Goal: Book appointment/travel/reservation

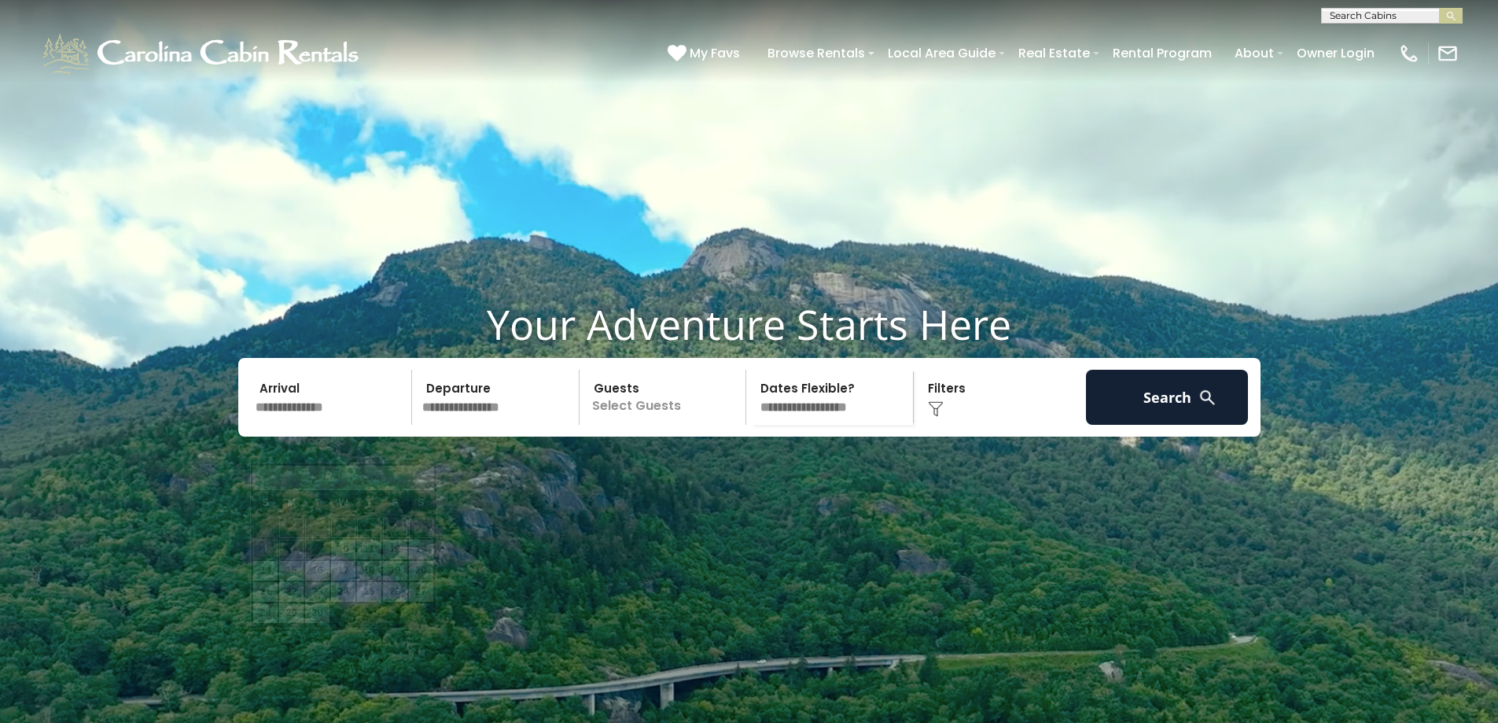
click at [337, 425] on input "text" at bounding box center [331, 397] width 163 height 55
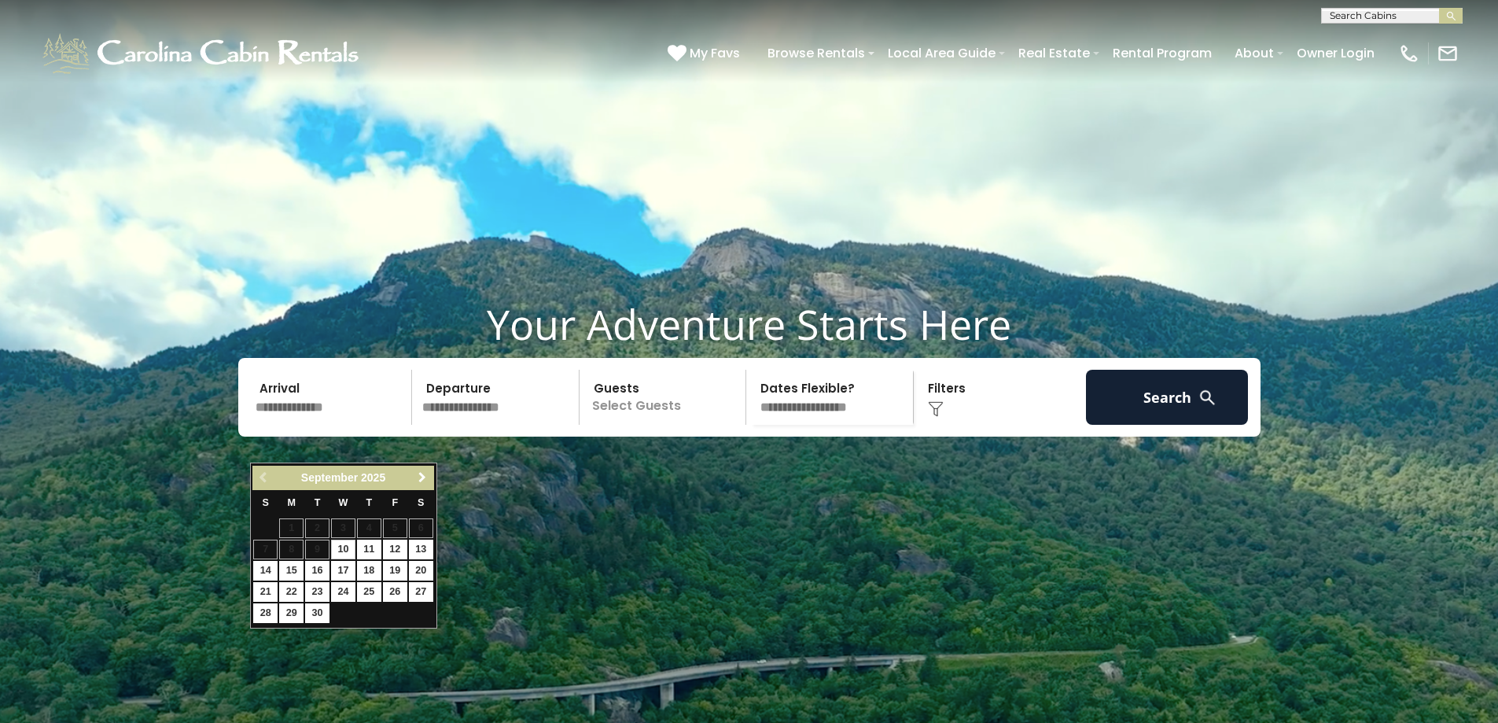
click at [421, 476] on span "Next" at bounding box center [422, 477] width 13 height 13
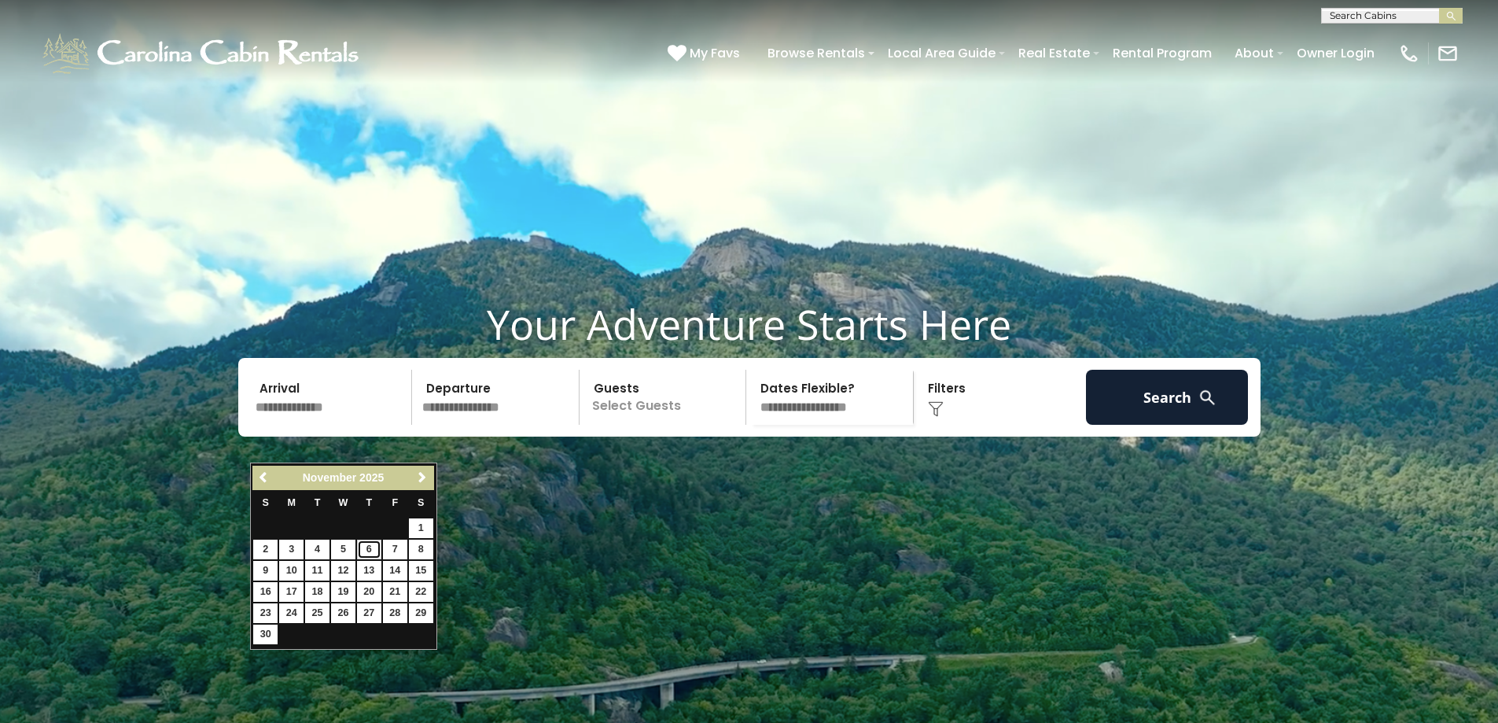
click at [375, 551] on link "6" at bounding box center [369, 549] width 24 height 20
type input "*******"
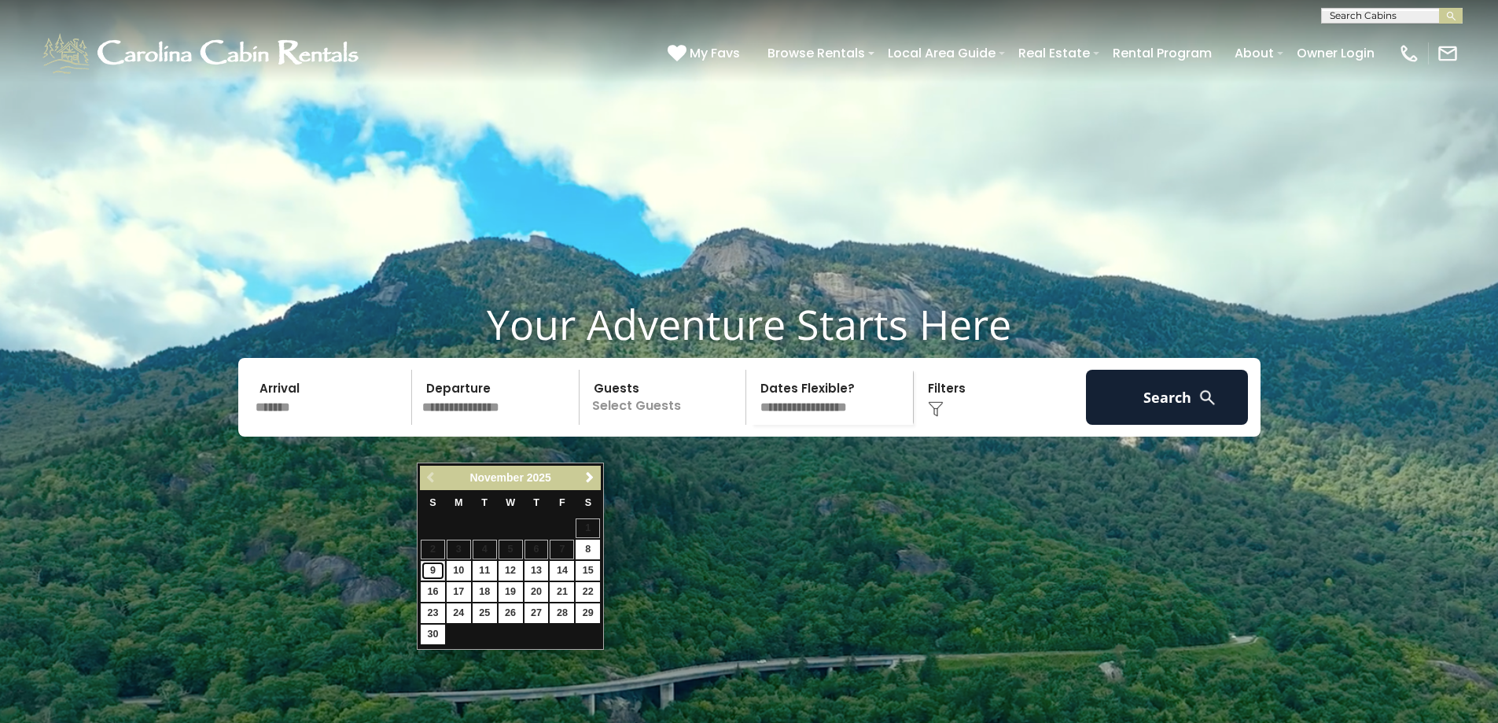
click at [434, 570] on link "9" at bounding box center [433, 571] width 24 height 20
type input "*******"
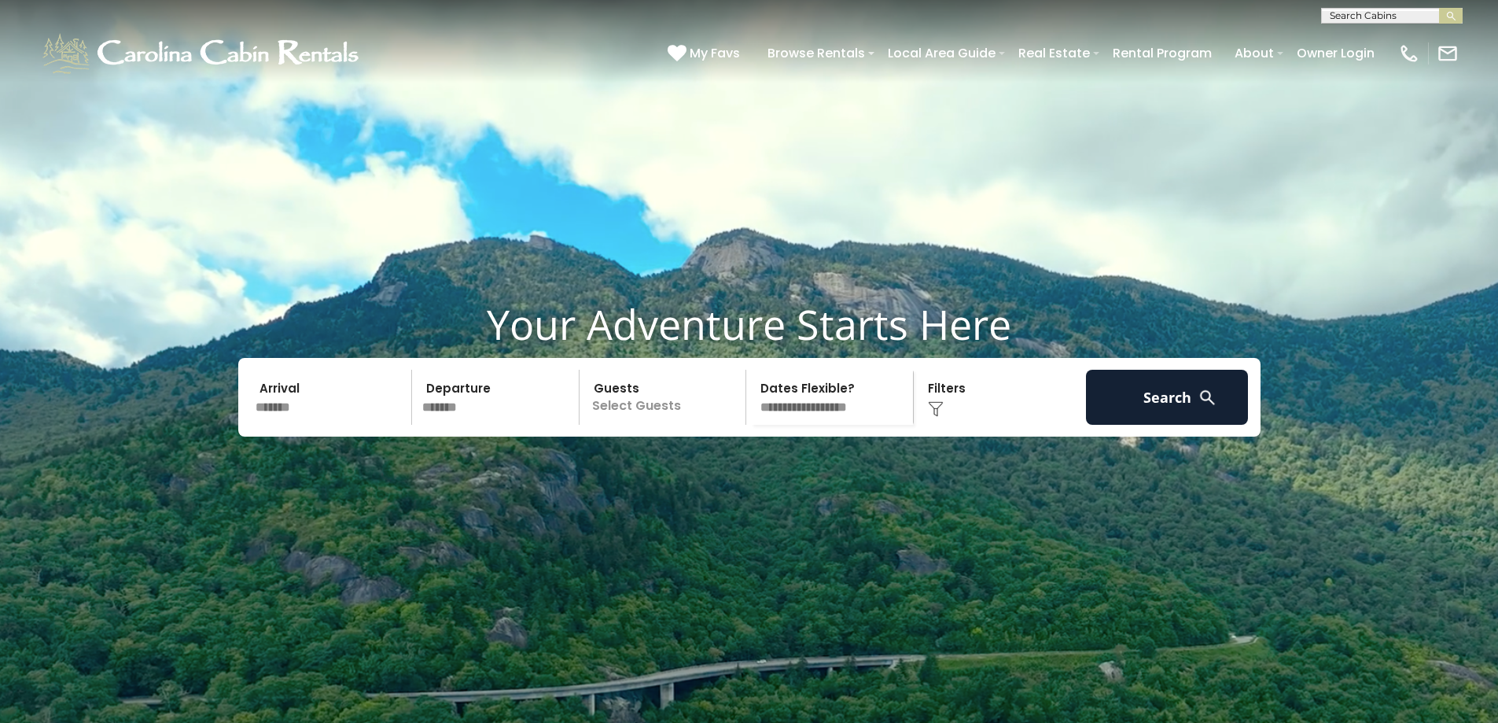
click at [653, 425] on p "Select Guests" at bounding box center [665, 397] width 162 height 55
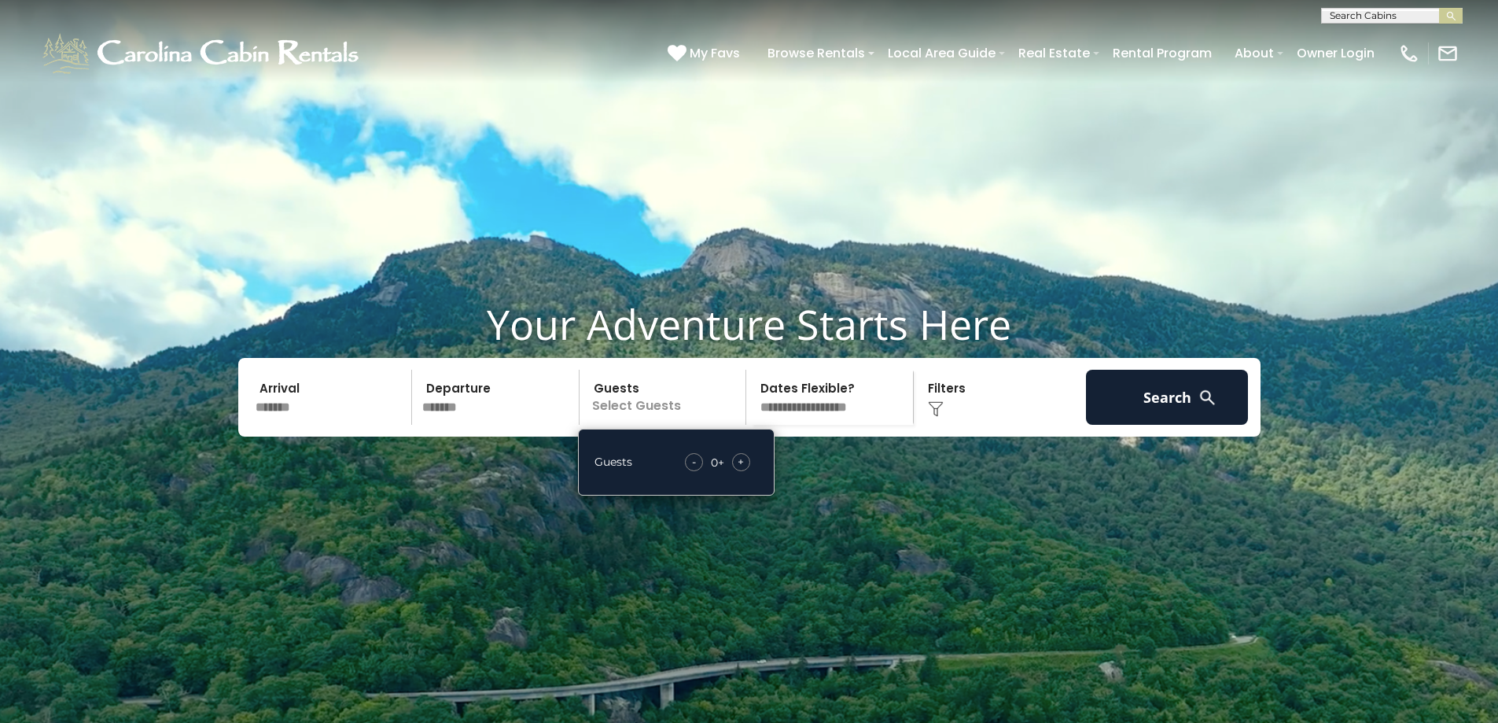
click at [741, 469] on span "+" at bounding box center [741, 462] width 6 height 16
click at [941, 425] on div "Click to Choose" at bounding box center [999, 397] width 163 height 55
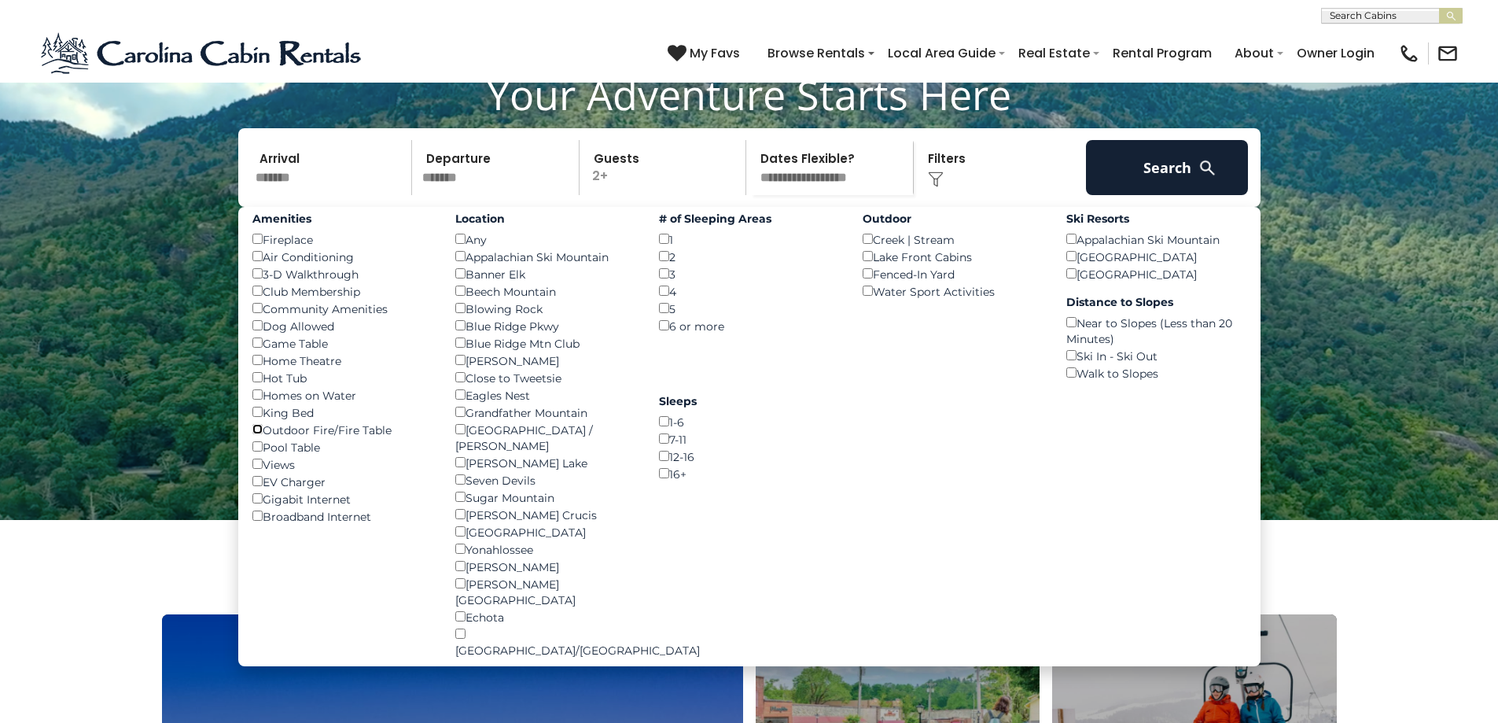
scroll to position [236, 0]
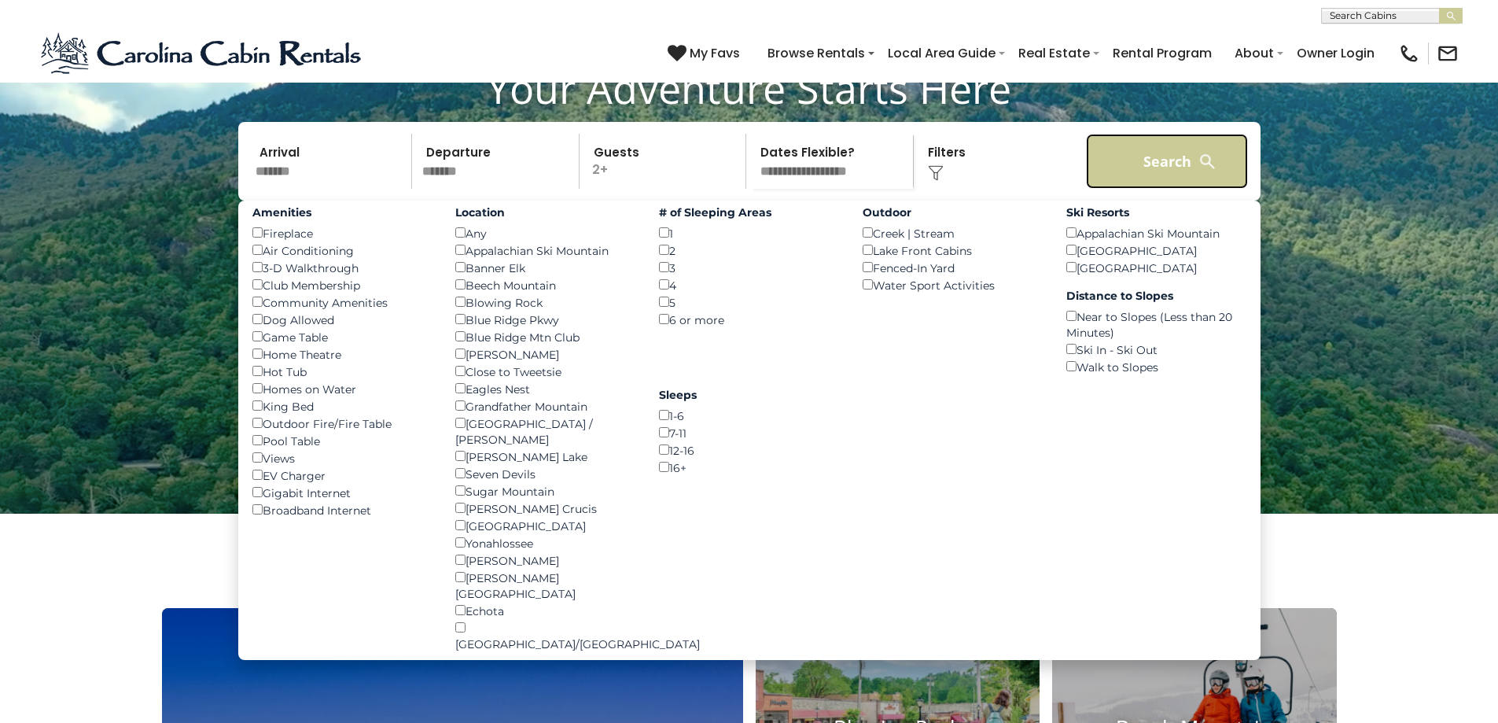
click at [1150, 189] on button "Search" at bounding box center [1167, 161] width 163 height 55
